Goal: Task Accomplishment & Management: Manage account settings

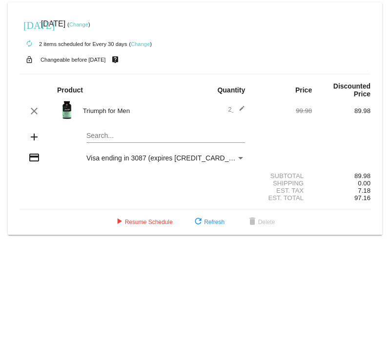
click at [88, 23] on link "Change" at bounding box center [78, 25] width 19 height 6
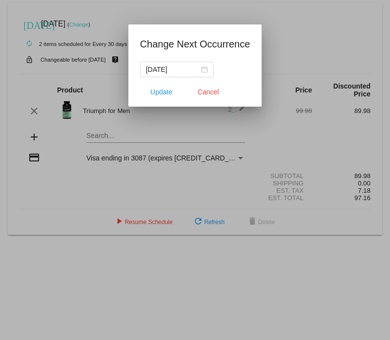
click at [249, 15] on div at bounding box center [195, 170] width 390 height 340
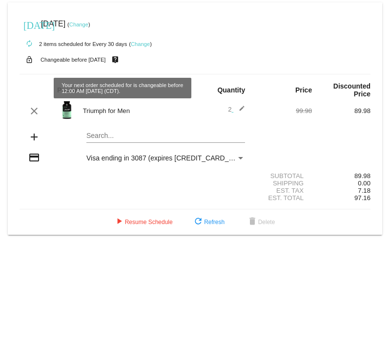
click at [142, 43] on link "Change" at bounding box center [140, 44] width 19 height 6
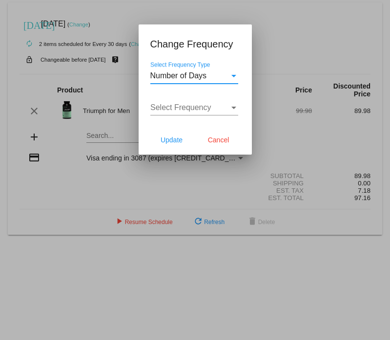
click at [192, 75] on span "Number of Days" at bounding box center [179, 75] width 57 height 8
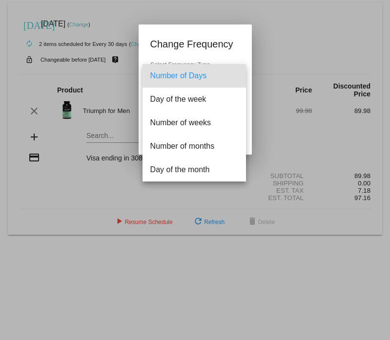
click at [241, 49] on div at bounding box center [195, 170] width 390 height 340
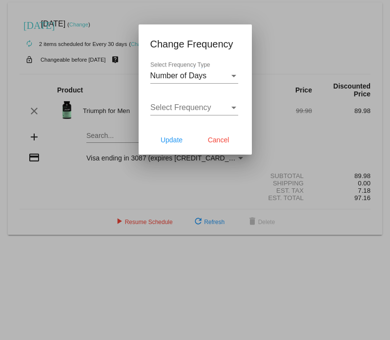
click at [205, 107] on span "Select Frequency" at bounding box center [181, 107] width 61 height 8
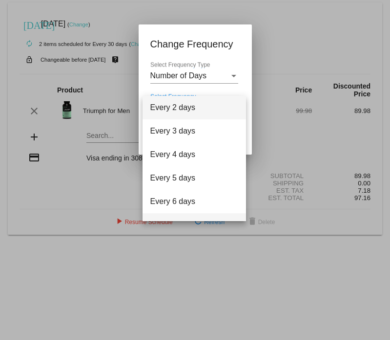
scroll to position [39, 0]
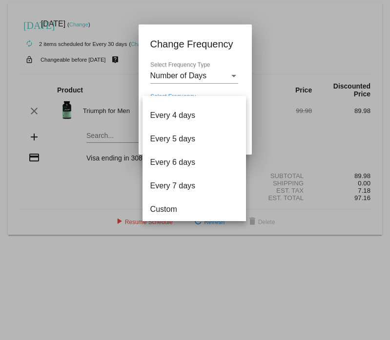
click at [203, 77] on div at bounding box center [195, 170] width 390 height 340
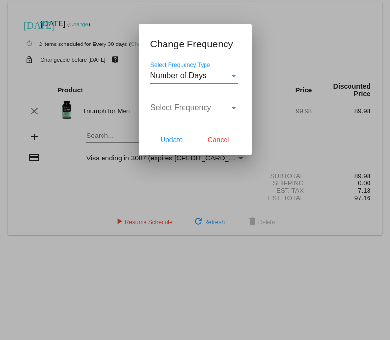
click at [222, 76] on div "Number of Days" at bounding box center [190, 75] width 79 height 9
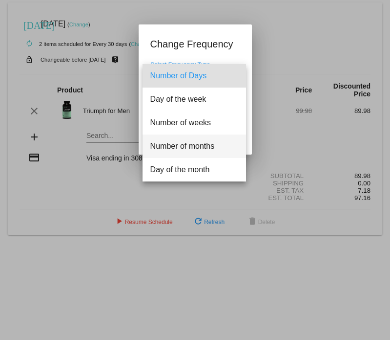
click at [189, 147] on span "Number of months" at bounding box center [195, 145] width 88 height 23
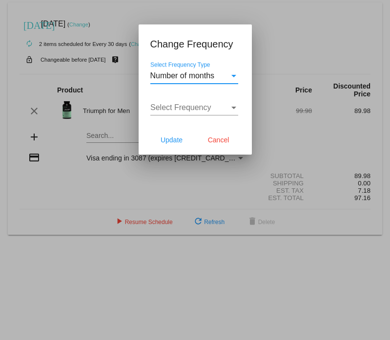
click at [182, 109] on span "Select Frequency" at bounding box center [181, 107] width 61 height 8
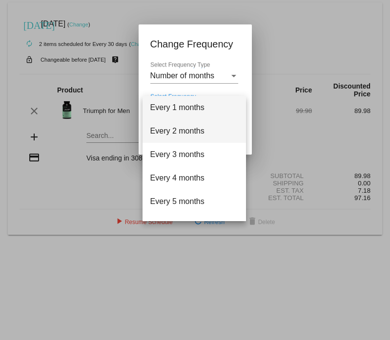
click at [178, 131] on span "Every 2 months" at bounding box center [195, 130] width 88 height 23
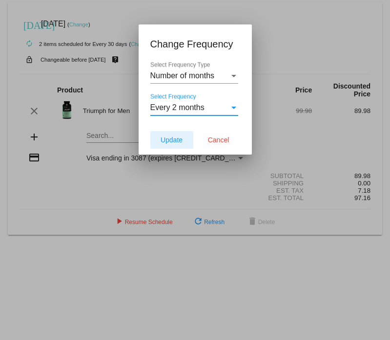
click at [169, 145] on button "Update" at bounding box center [172, 140] width 43 height 18
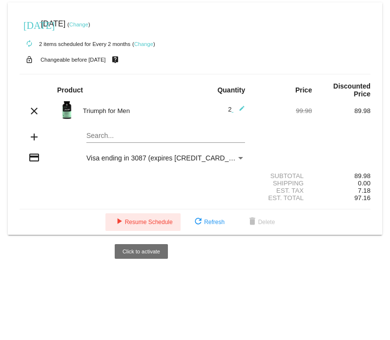
click at [135, 222] on span "play_arrow Resume Schedule" at bounding box center [143, 221] width 60 height 7
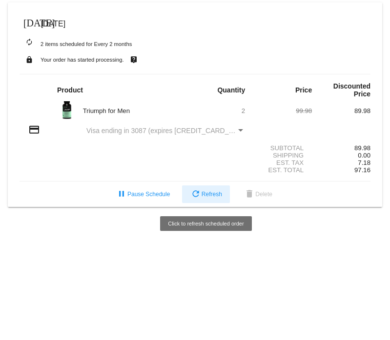
click at [207, 199] on button "refresh Refresh" at bounding box center [206, 194] width 48 height 18
